Goal: Navigation & Orientation: Find specific page/section

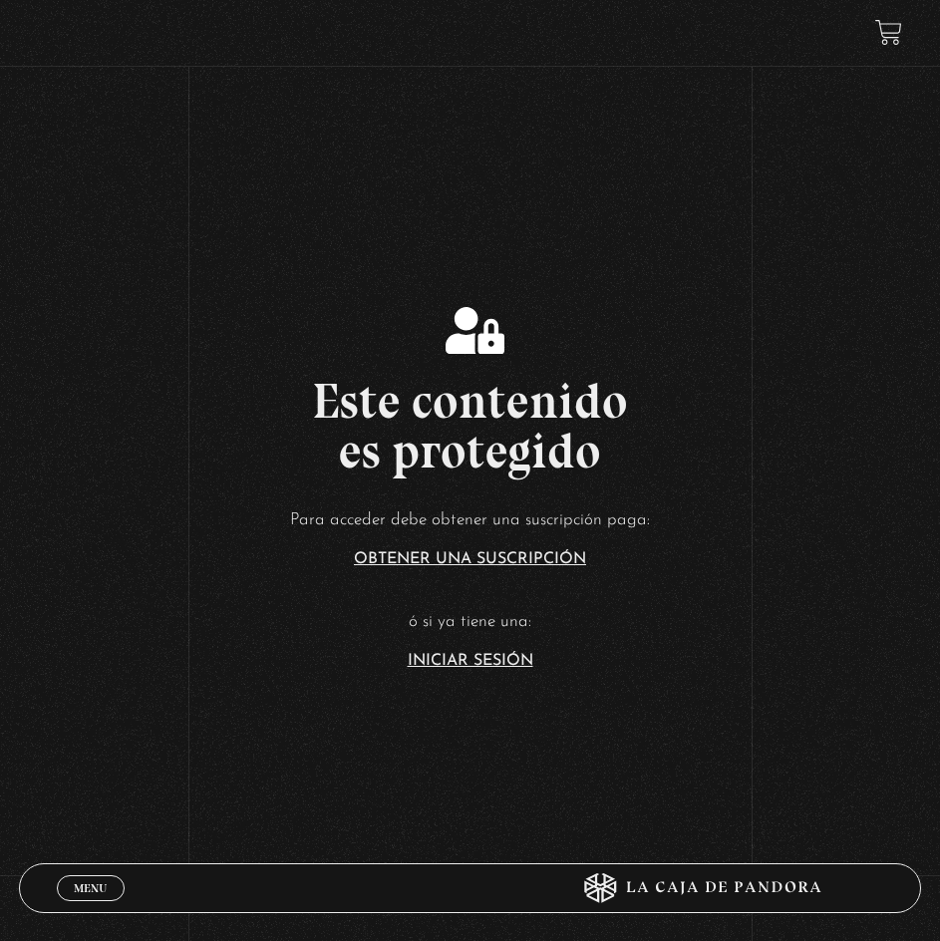
scroll to position [299, 0]
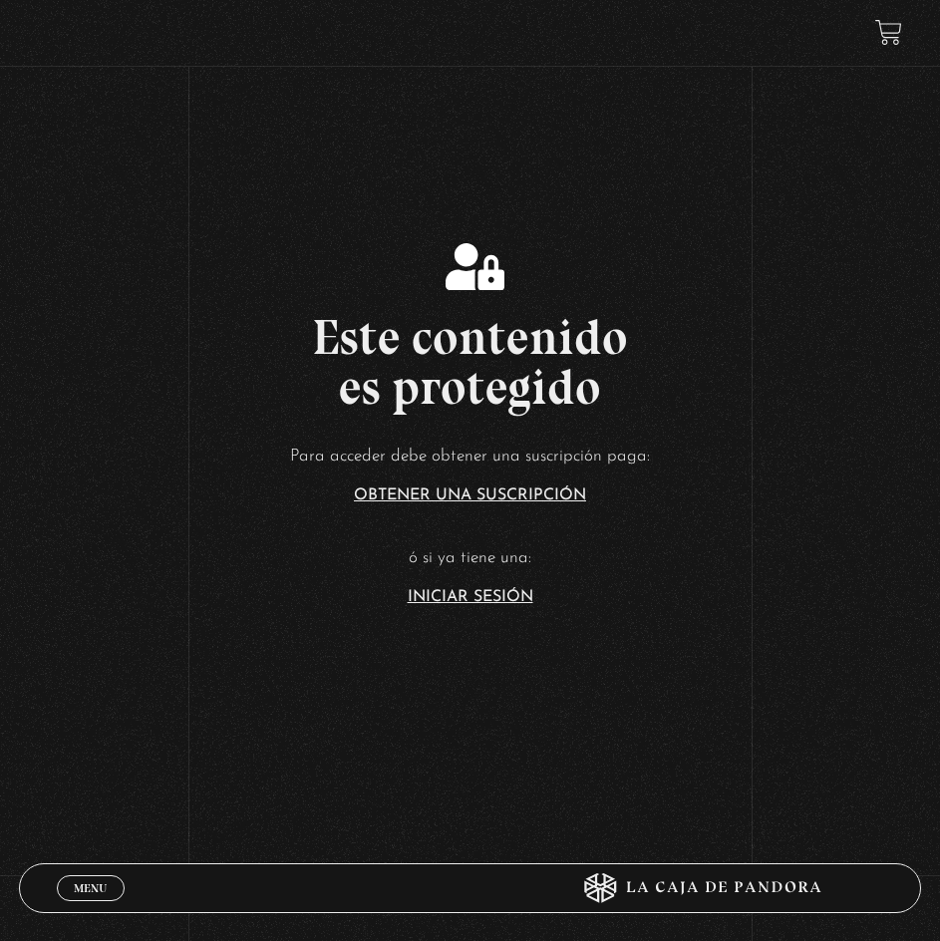
click at [469, 593] on link "Iniciar Sesión" at bounding box center [471, 597] width 126 height 16
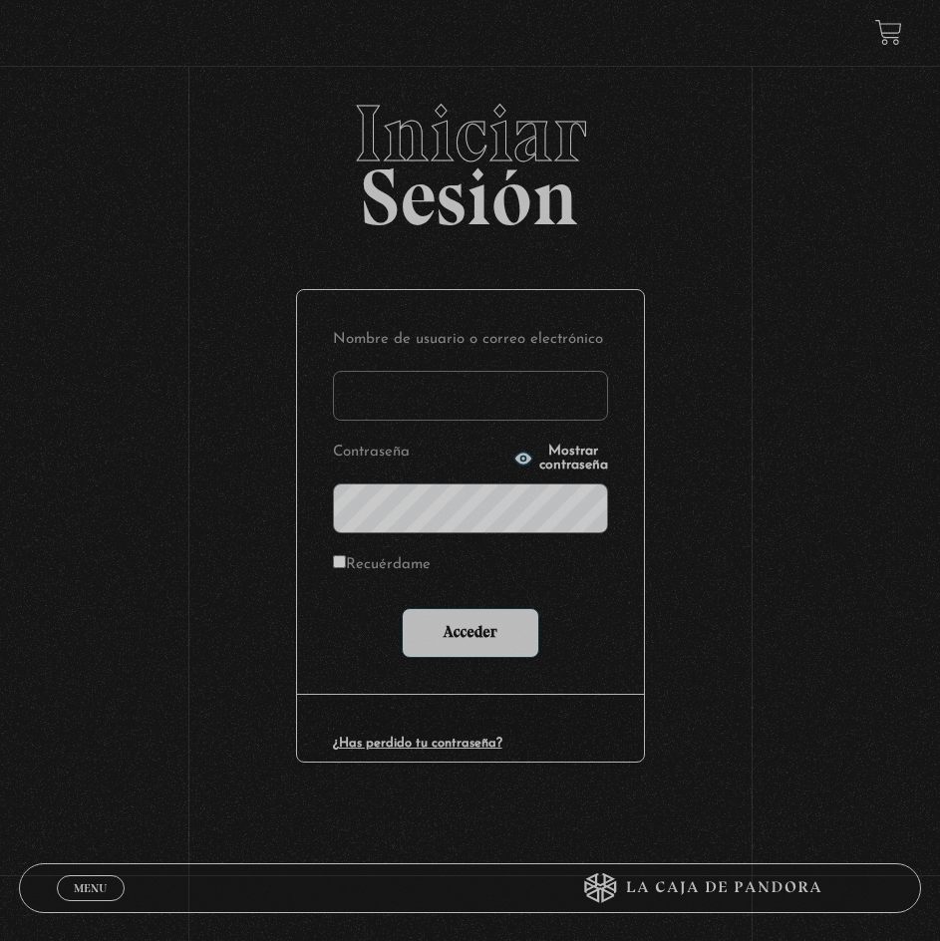
click at [500, 384] on input "Nombre de usuario o correo electrónico" at bounding box center [470, 396] width 275 height 50
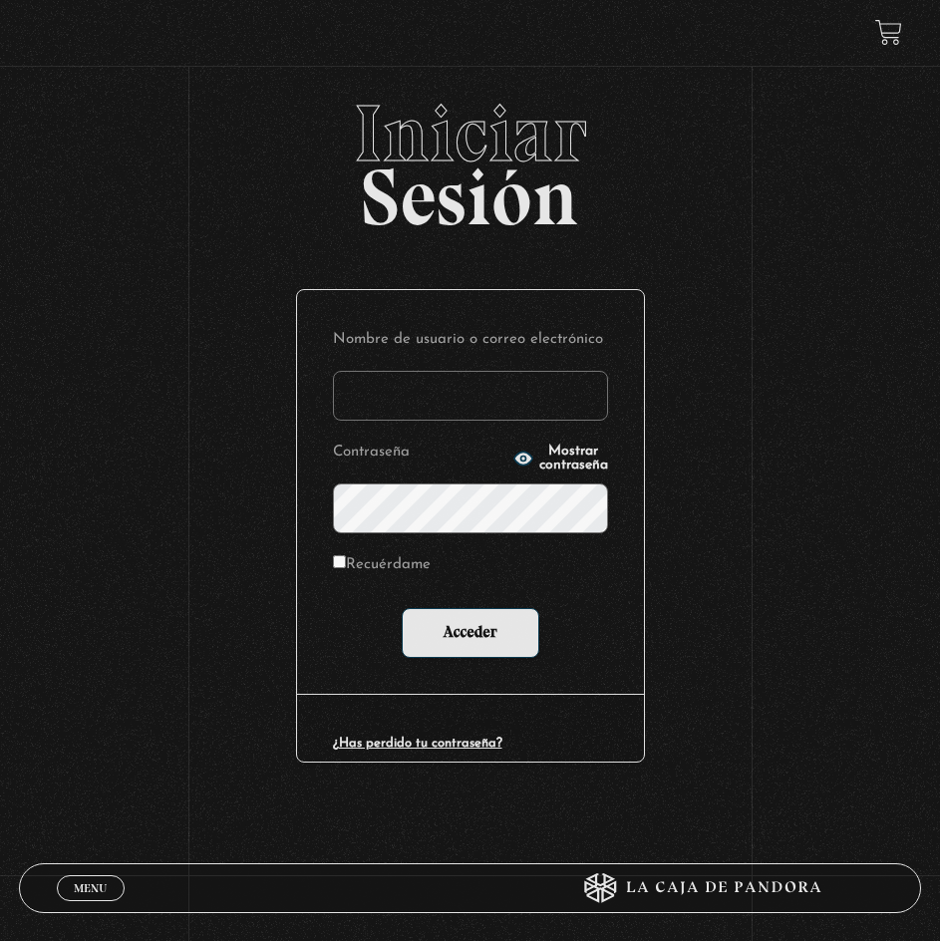
type input "keilyn.guadamuz@gmail.com"
click at [402, 608] on input "Acceder" at bounding box center [471, 633] width 138 height 50
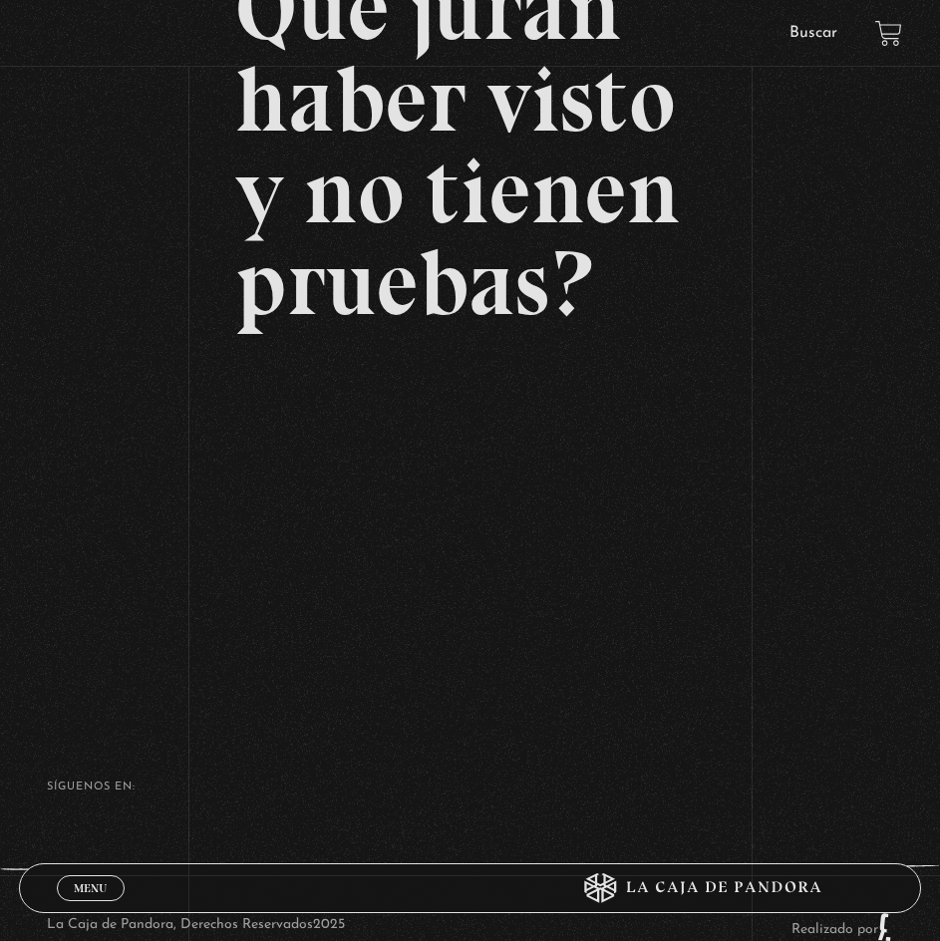
scroll to position [299, 0]
